Goal: Information Seeking & Learning: Learn about a topic

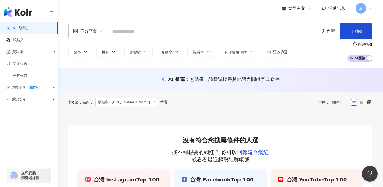
drag, startPoint x: 159, startPoint y: 103, endPoint x: 178, endPoint y: 101, distance: 18.7
click at [158, 101] on span "關鍵字：https://www.instagram.com/lanpar_man/" at bounding box center [126, 102] width 63 height 9
copy span "lanpar_man"
click at [133, 30] on input "search" at bounding box center [213, 32] width 208 height 10
paste input "**********"
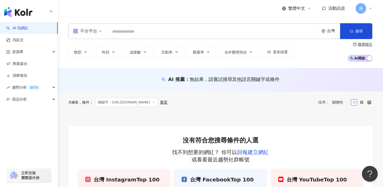
type input "**********"
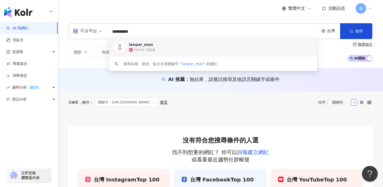
click at [148, 46] on div "lanpar_man" at bounding box center [141, 44] width 24 height 5
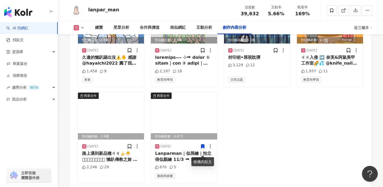
scroll to position [1508, 0]
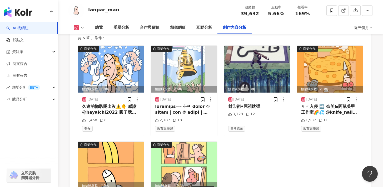
click at [164, 7] on div "lanpar_man 追蹤數 39,632 互動率 5.66% 觀看率 169%" at bounding box center [220, 10] width 325 height 21
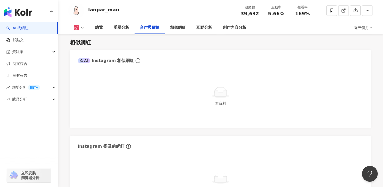
scroll to position [643, 0]
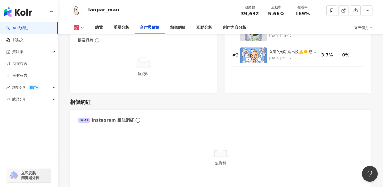
scroll to position [755, 0]
